Goal: Check status: Check status

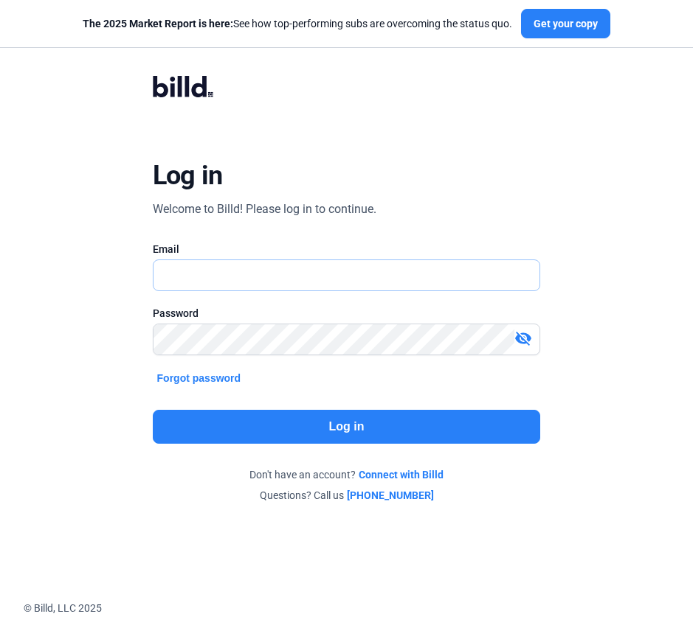
click at [256, 261] on input "text" at bounding box center [338, 275] width 370 height 30
type input "[EMAIL_ADDRESS][DOMAIN_NAME]"
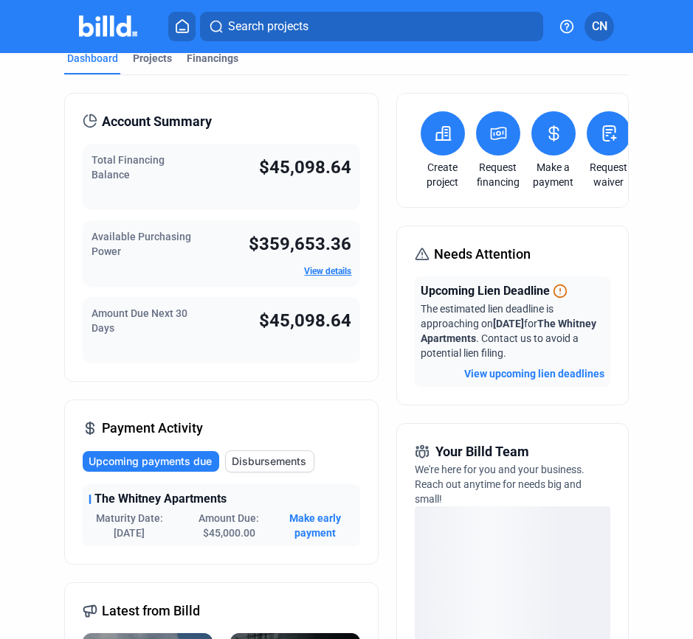
scroll to position [20, 0]
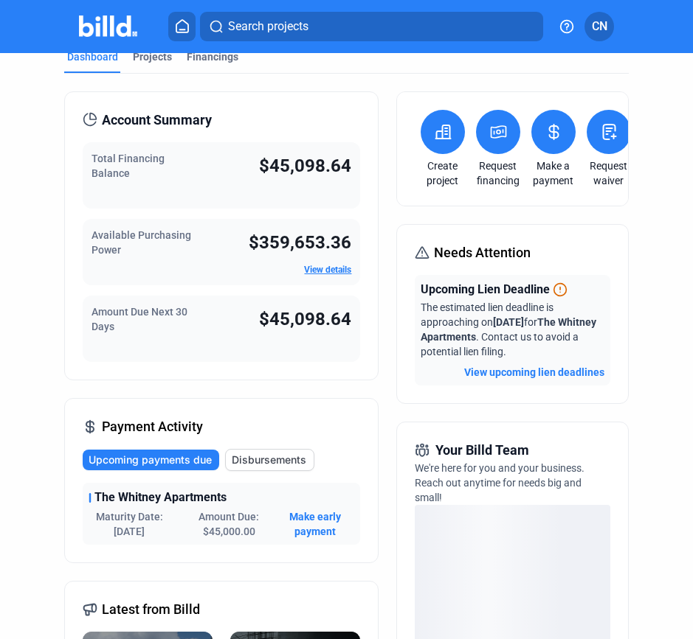
click at [570, 292] on div "Upcoming Lien Deadline" at bounding box center [512, 290] width 184 height 18
click at [556, 372] on button "View upcoming lien deadlines" at bounding box center [534, 372] width 140 height 15
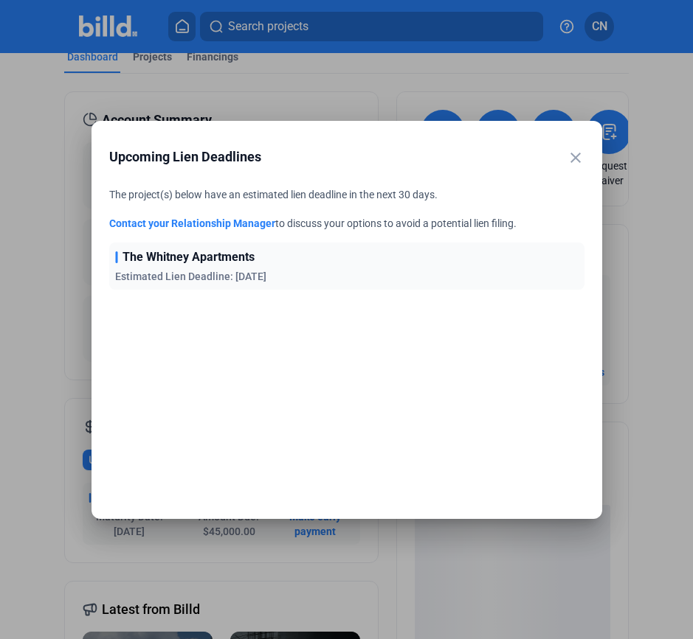
click at [573, 154] on mat-icon "close" at bounding box center [575, 158] width 18 height 18
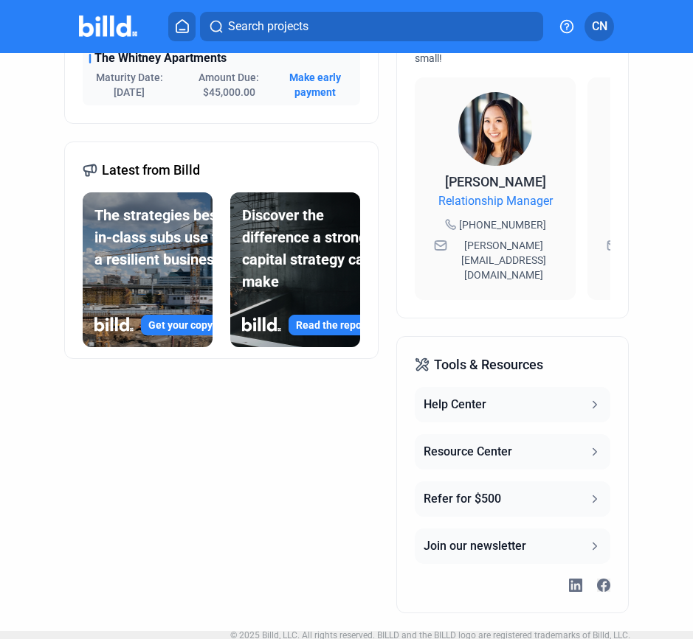
scroll to position [0, 0]
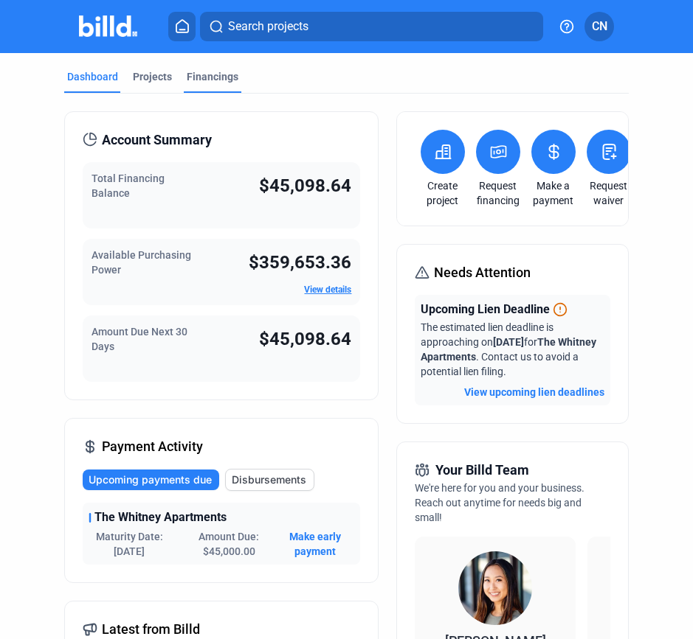
click at [226, 75] on div "Financings" at bounding box center [213, 76] width 52 height 15
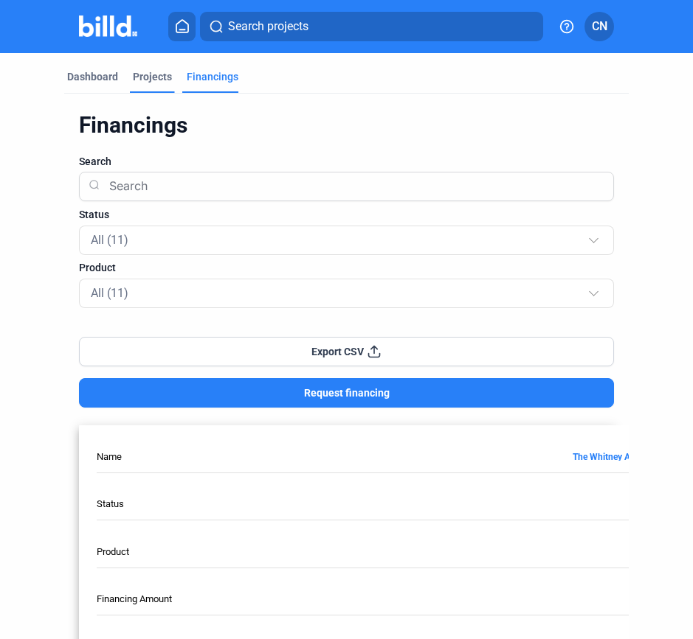
click at [142, 82] on div "Projects" at bounding box center [152, 76] width 39 height 15
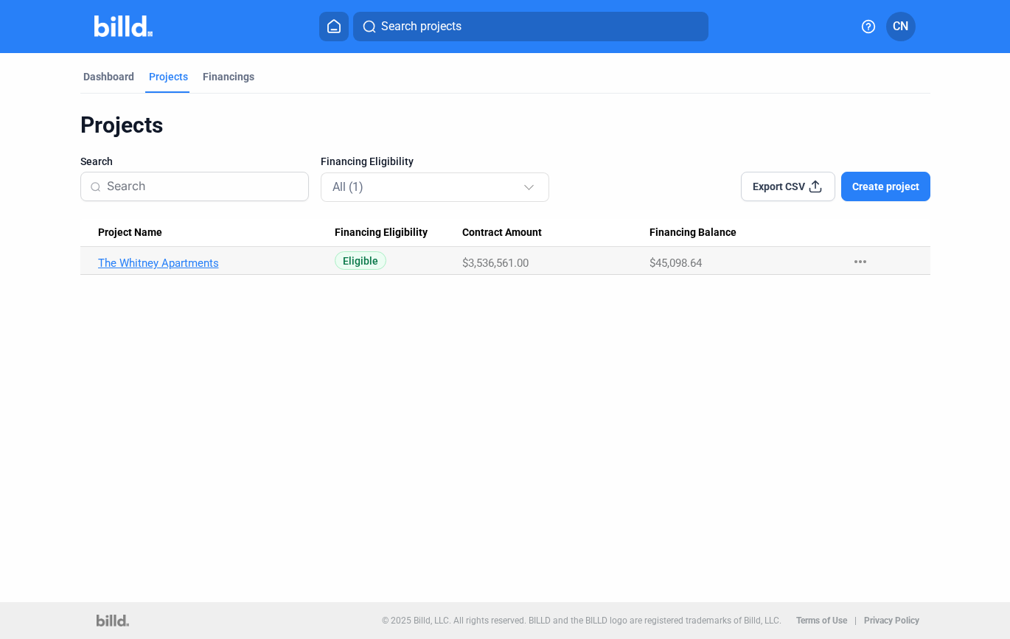
click at [192, 266] on link "The Whitney Apartments" at bounding box center [210, 263] width 225 height 13
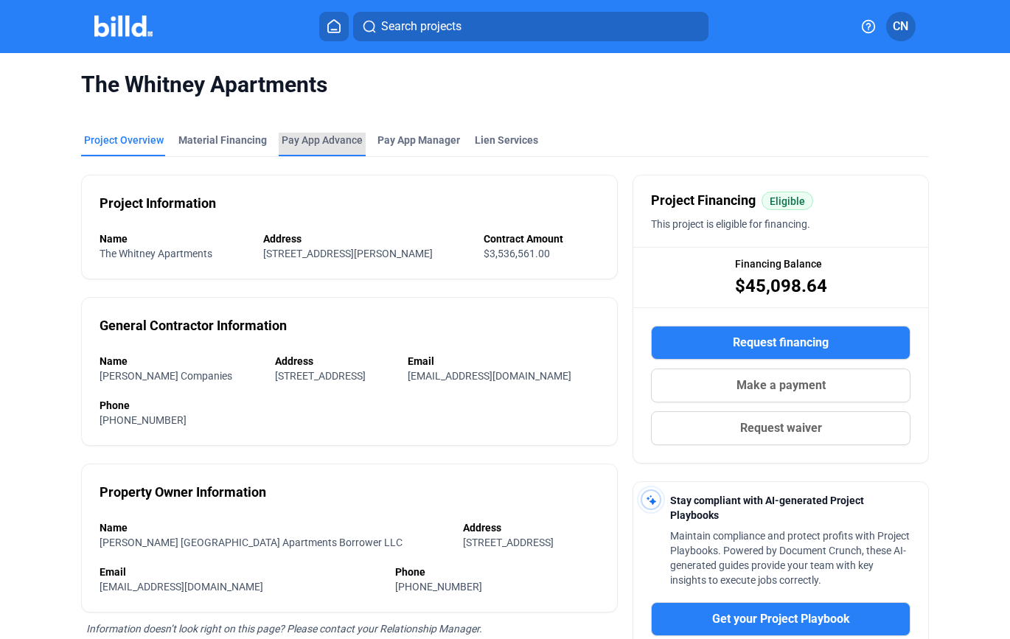
click at [330, 147] on div "Pay App Advance" at bounding box center [322, 140] width 81 height 15
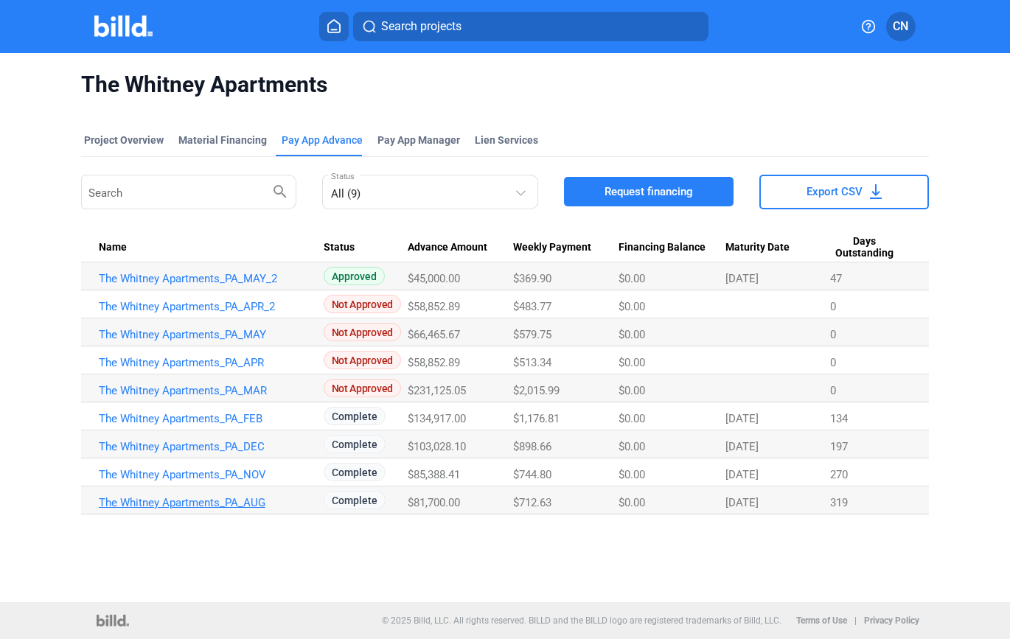
click at [252, 502] on link "The Whitney Apartments_PA_AUG" at bounding box center [211, 502] width 225 height 13
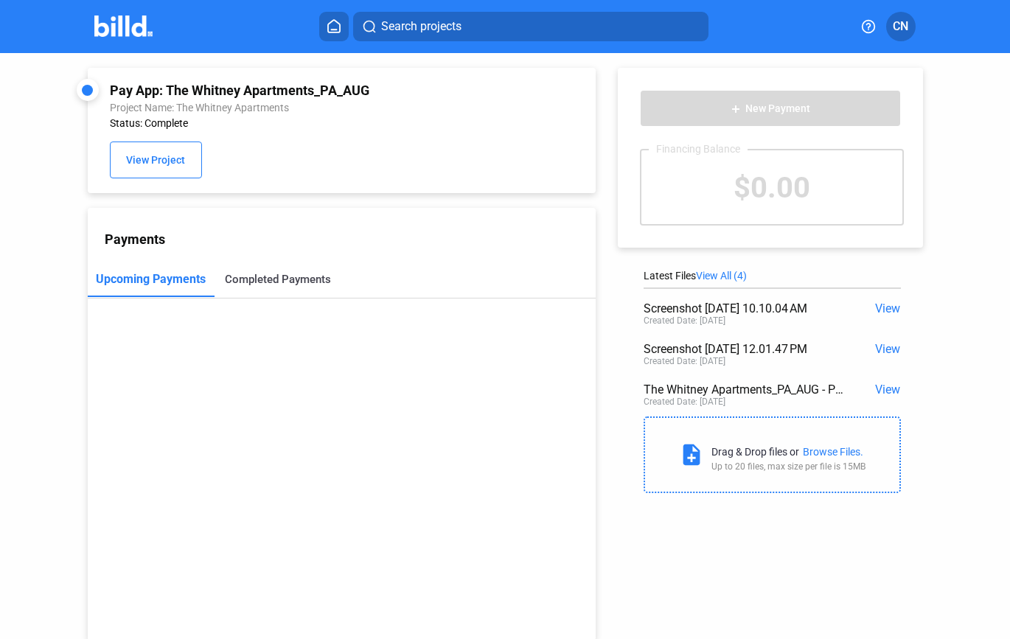
click at [294, 267] on div "Completed Payments" at bounding box center [278, 279] width 127 height 35
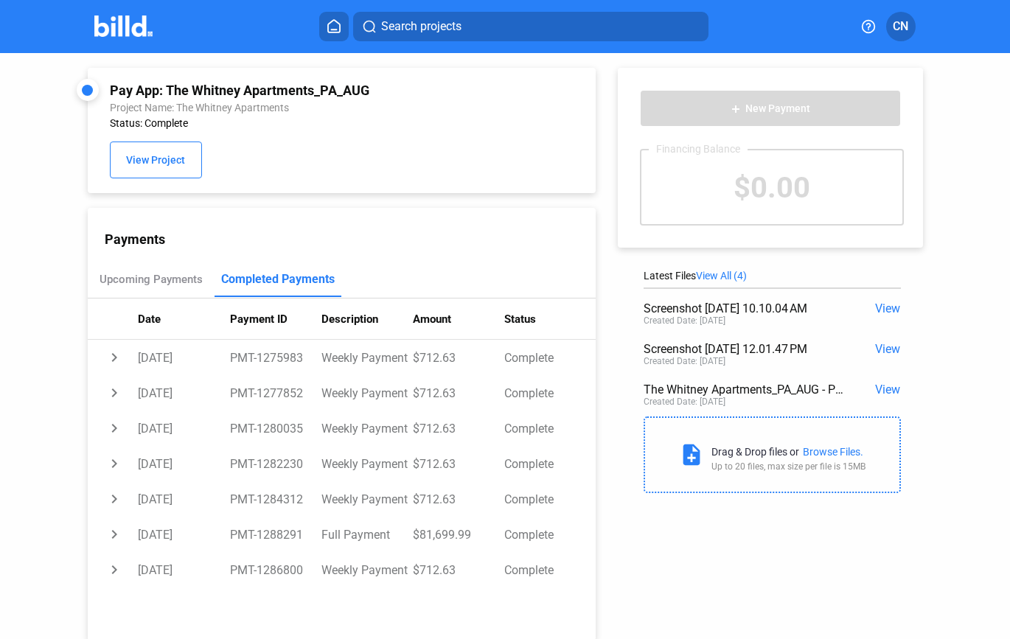
scroll to position [39, 0]
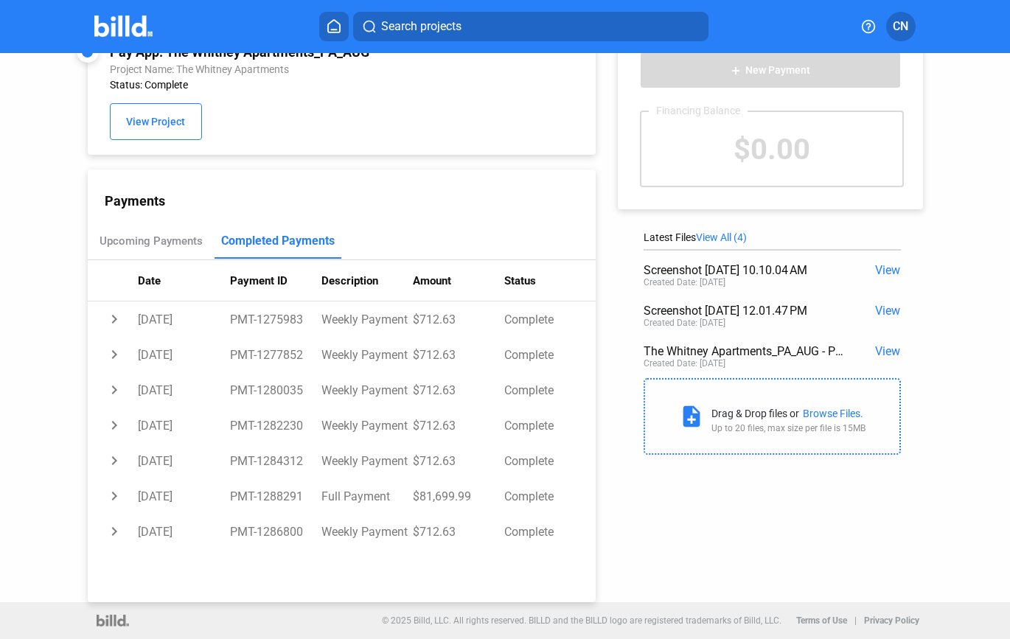
click at [692, 233] on span "View All (4)" at bounding box center [721, 238] width 51 height 12
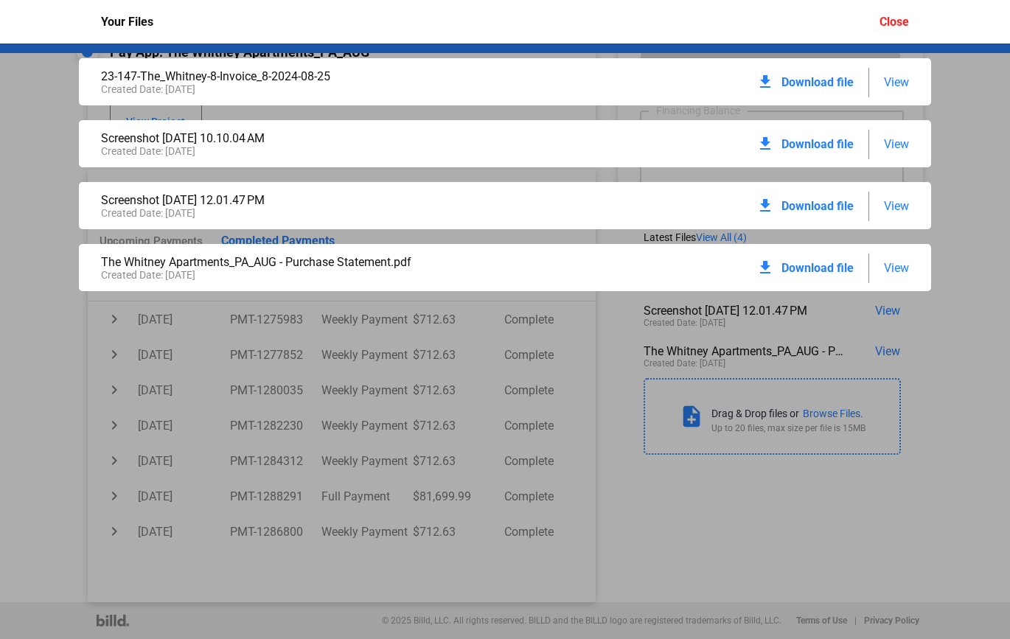
click at [692, 264] on span "Download file" at bounding box center [818, 268] width 72 height 14
click at [692, 212] on span "Download file" at bounding box center [818, 206] width 72 height 14
click at [692, 203] on span "View" at bounding box center [896, 206] width 25 height 14
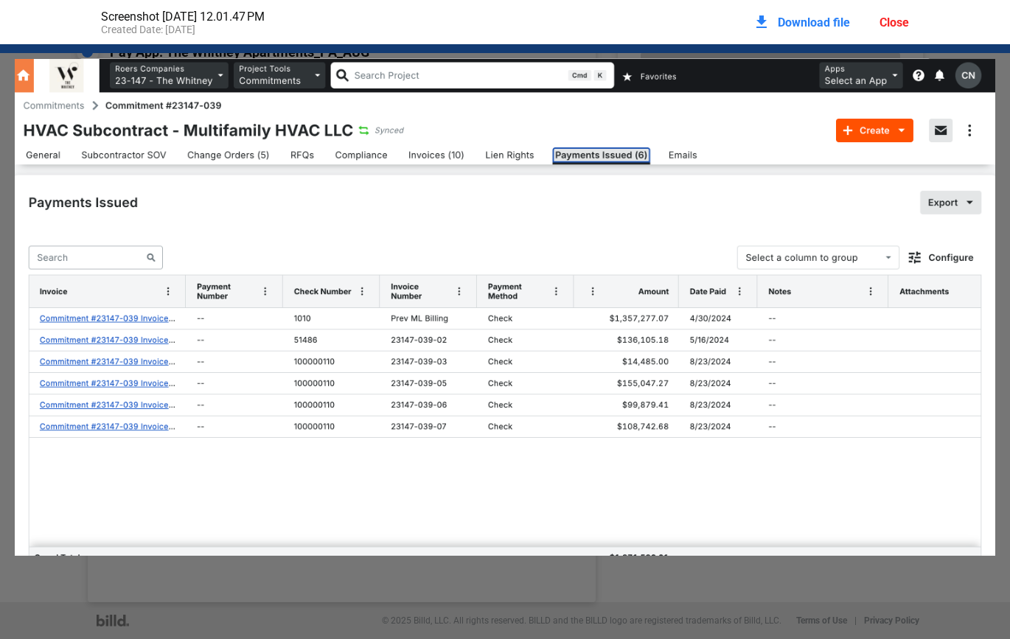
click at [692, 24] on div "Close" at bounding box center [895, 22] width 30 height 14
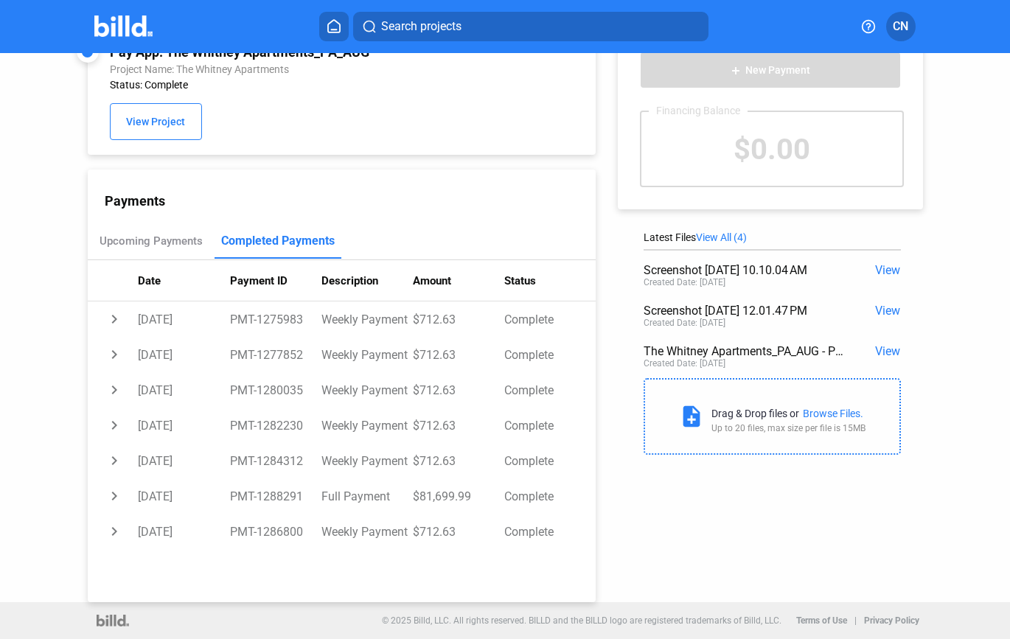
click at [692, 227] on div "add New Payment Financing Balance $0.00 Latest Files View All (4) Screenshot 20…" at bounding box center [778, 239] width 364 height 448
click at [692, 247] on div "Latest Files View All (4) Screenshot 2024-10-24 at 10.10.04 AM View Created Dat…" at bounding box center [772, 347] width 257 height 231
click at [692, 238] on span "View All (4)" at bounding box center [721, 238] width 51 height 12
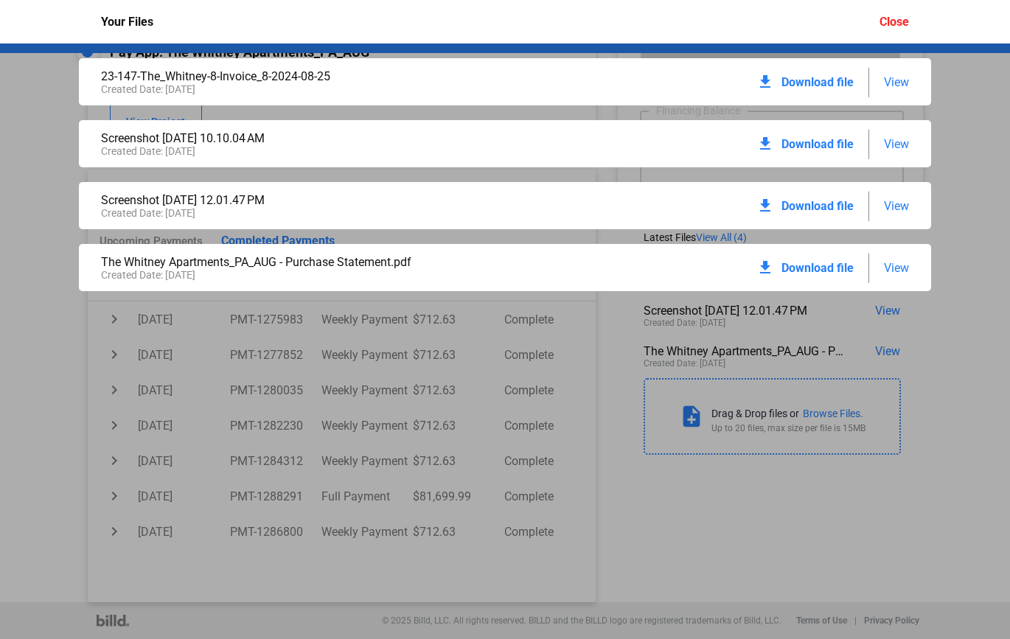
click at [692, 135] on div "download Download file View" at bounding box center [833, 144] width 153 height 32
click at [692, 142] on span "View" at bounding box center [896, 144] width 25 height 14
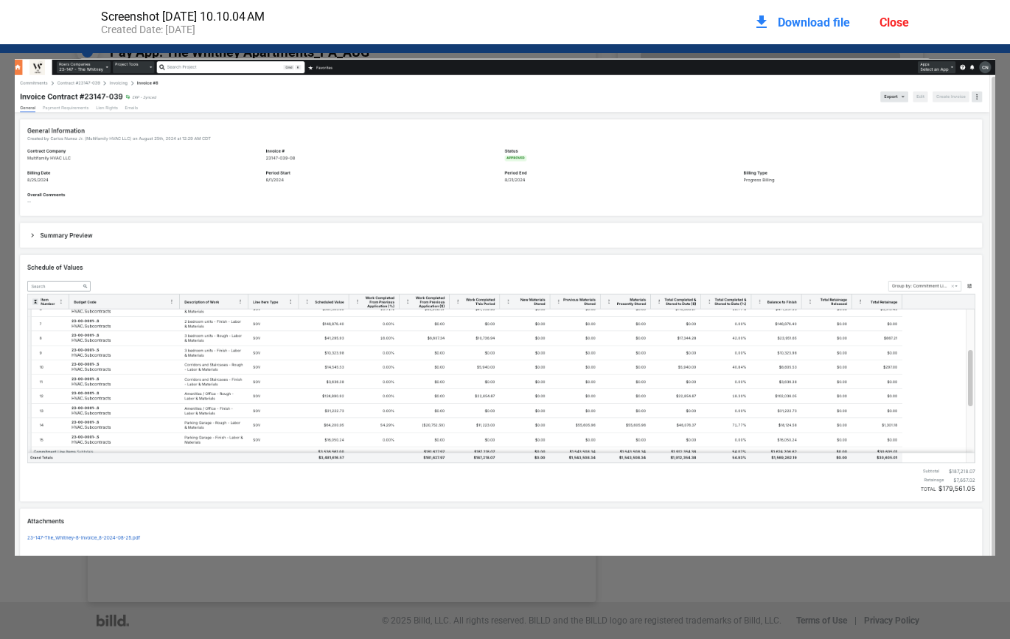
click at [692, 21] on div "Close" at bounding box center [895, 22] width 30 height 14
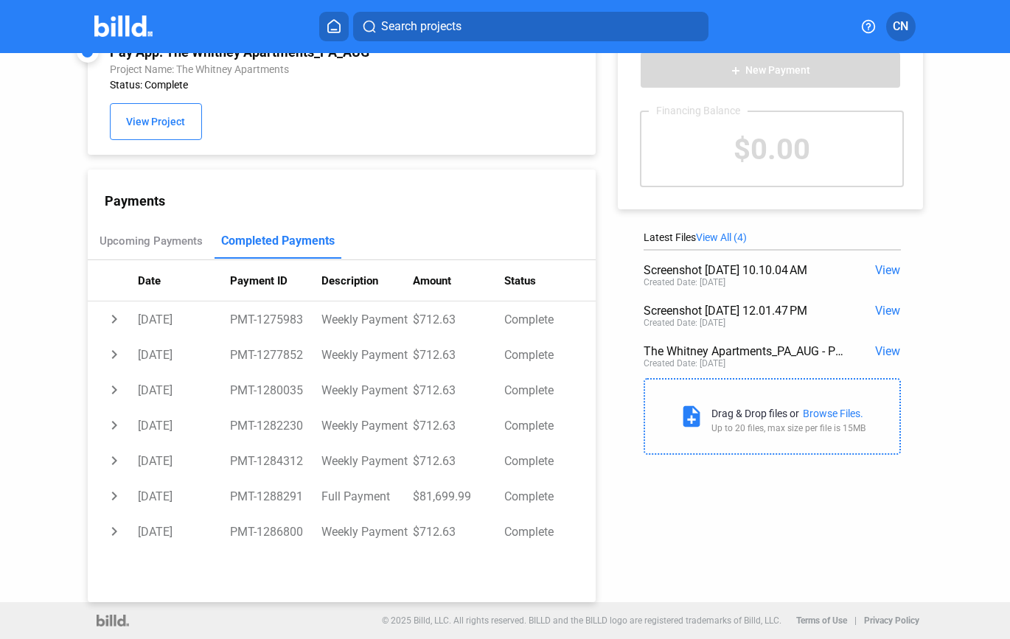
click at [692, 238] on span "View All (4)" at bounding box center [721, 238] width 51 height 12
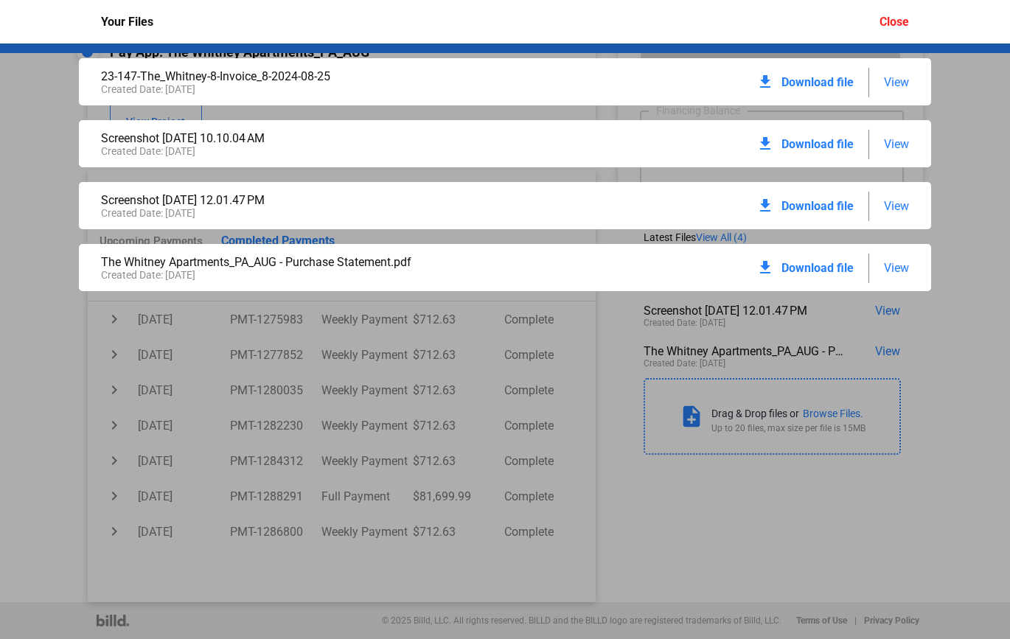
click at [692, 77] on span "View" at bounding box center [896, 82] width 25 height 14
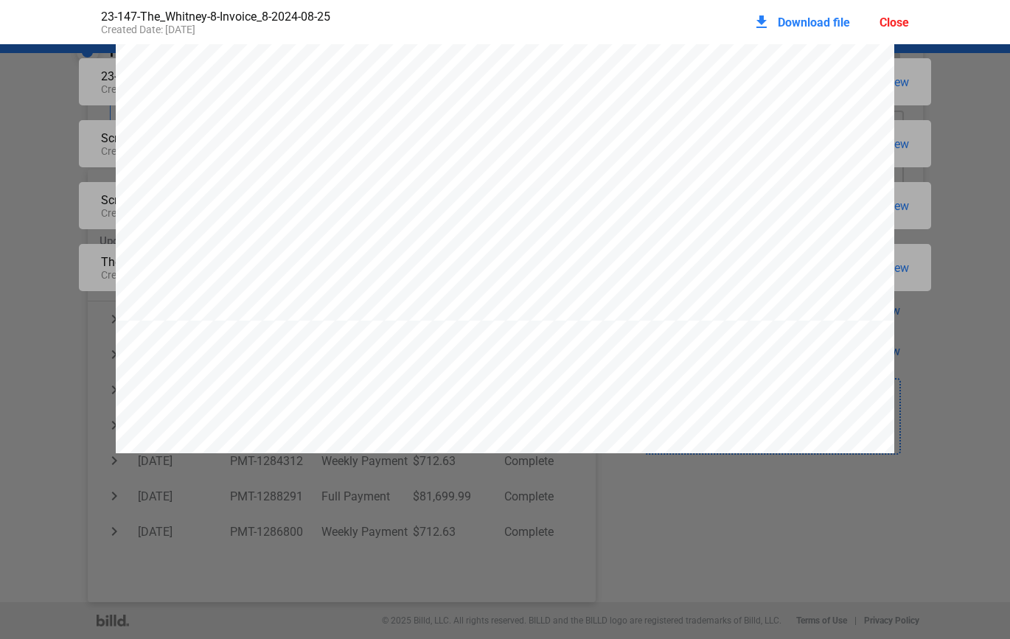
scroll to position [0, 0]
click at [692, 24] on div "Close" at bounding box center [895, 22] width 30 height 14
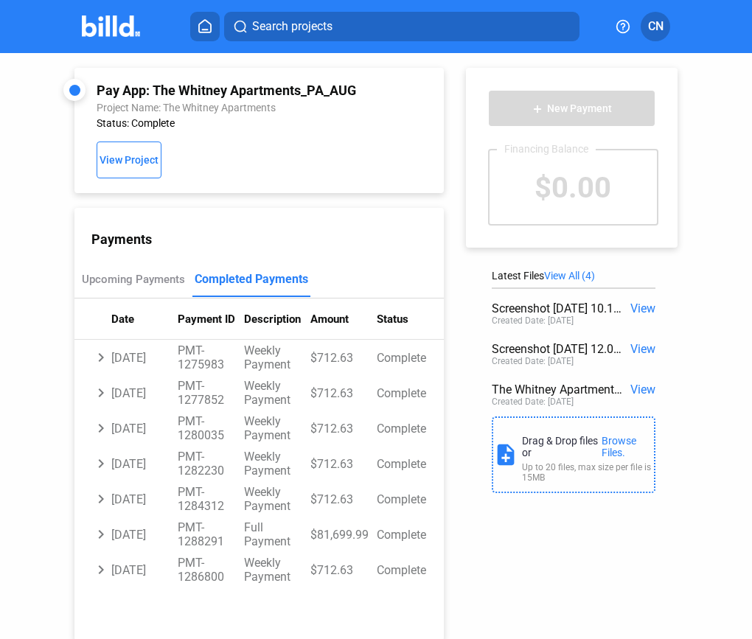
click at [201, 24] on icon at bounding box center [205, 26] width 15 height 14
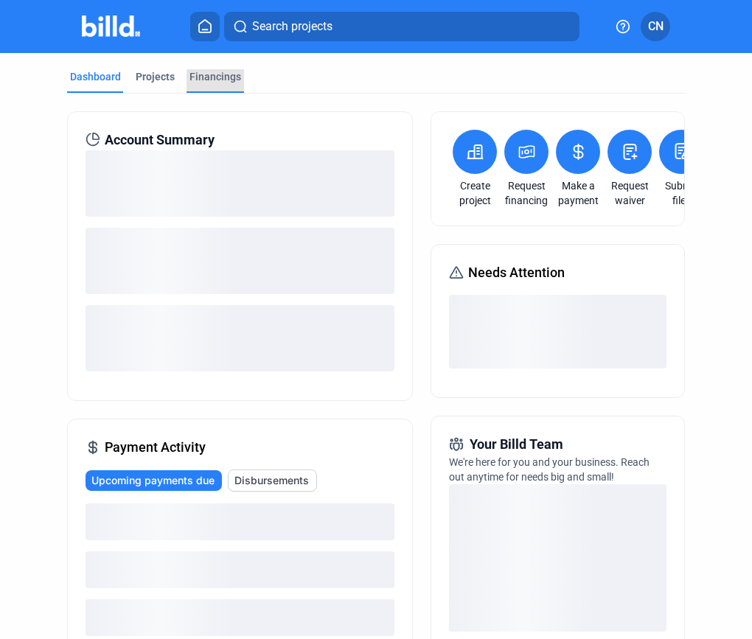
click at [210, 78] on div "Financings" at bounding box center [216, 76] width 52 height 15
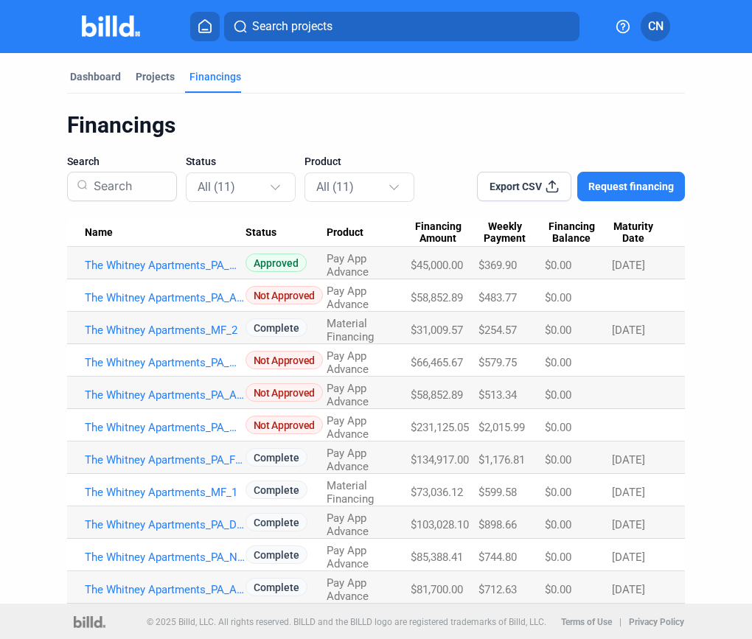
scroll to position [1, 0]
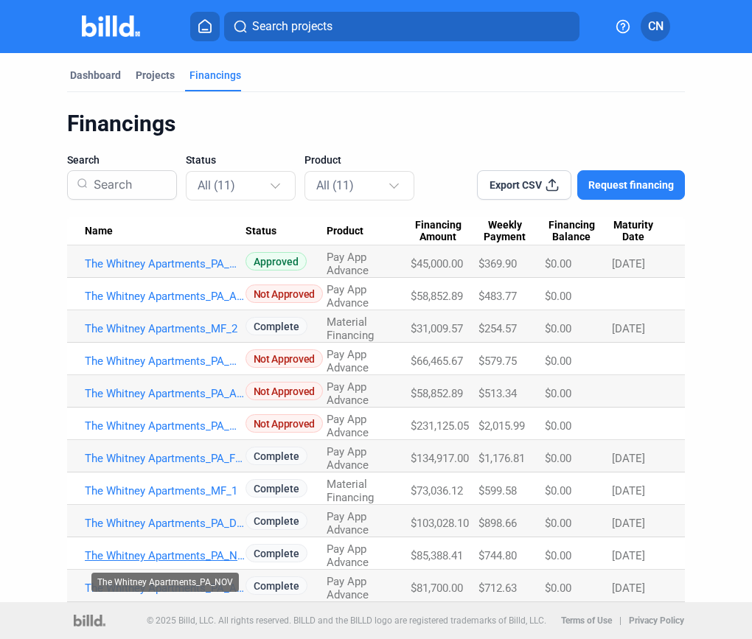
click at [195, 555] on link "The Whitney Apartments_PA_NOV" at bounding box center [165, 556] width 161 height 13
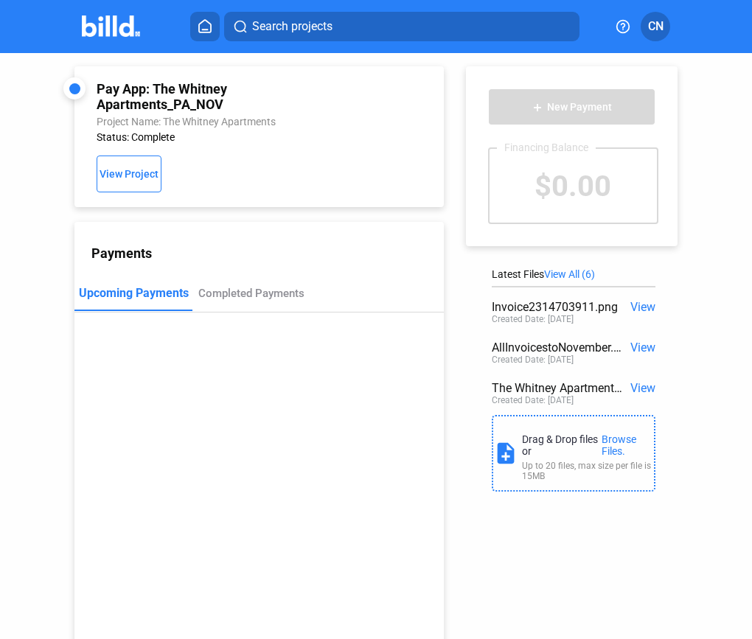
click at [566, 272] on span "View All (6)" at bounding box center [569, 274] width 51 height 12
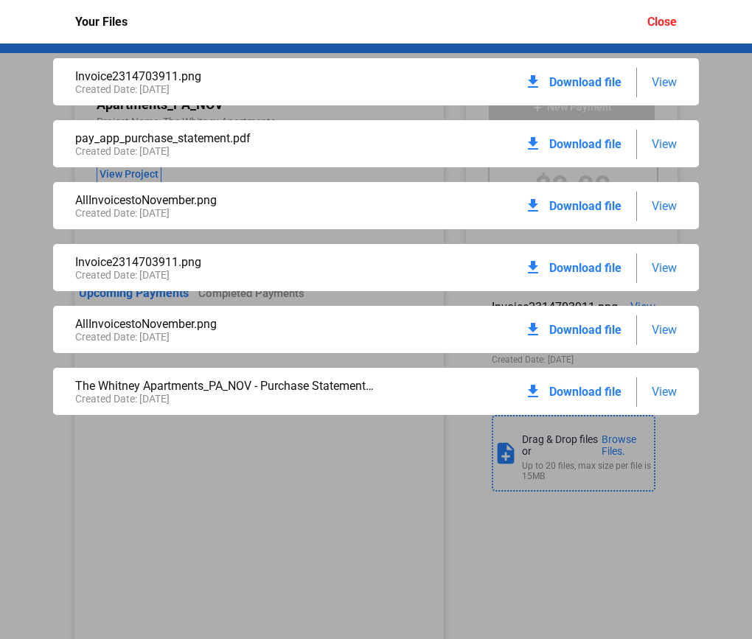
click at [578, 387] on span "Download file" at bounding box center [586, 392] width 72 height 14
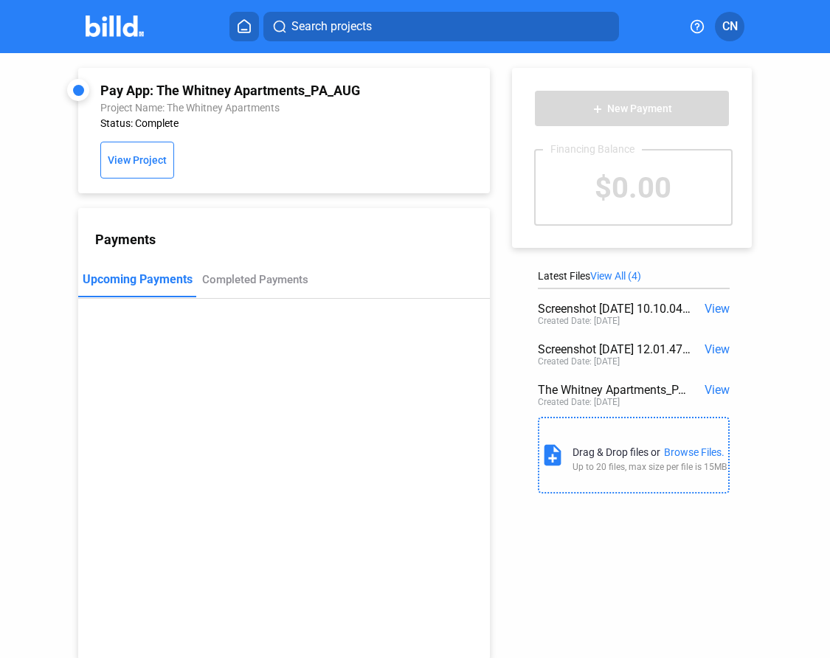
scroll to position [38, 0]
